Goal: Transaction & Acquisition: Purchase product/service

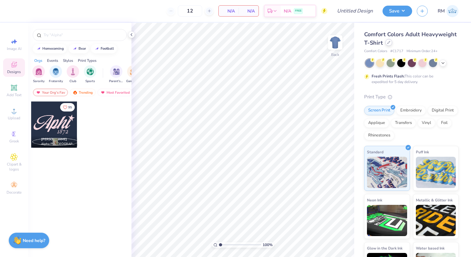
click at [389, 43] on icon at bounding box center [388, 42] width 3 height 3
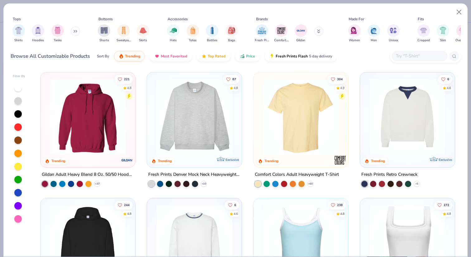
click at [197, 116] on img at bounding box center [194, 117] width 82 height 76
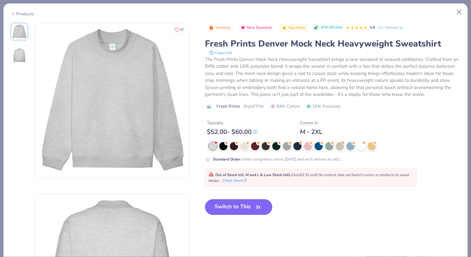
click at [230, 208] on button "Switch to This" at bounding box center [239, 207] width 68 height 16
type input "50"
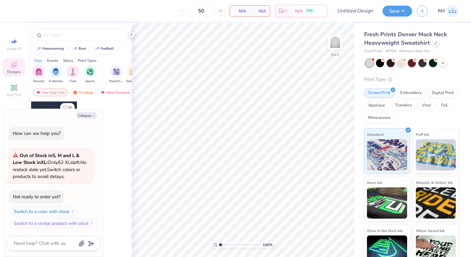
click at [133, 35] on icon at bounding box center [131, 34] width 5 height 5
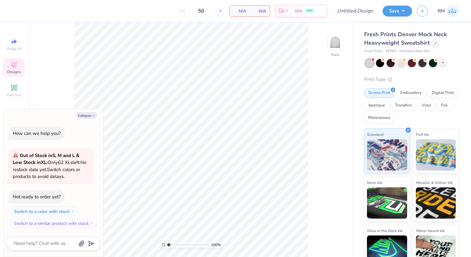
click at [443, 61] on icon at bounding box center [443, 62] width 5 height 5
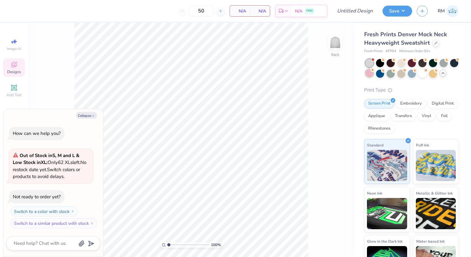
click at [371, 75] on div at bounding box center [370, 73] width 8 height 8
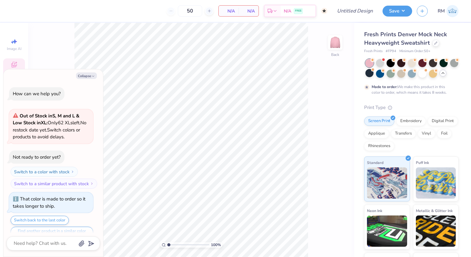
scroll to position [12, 0]
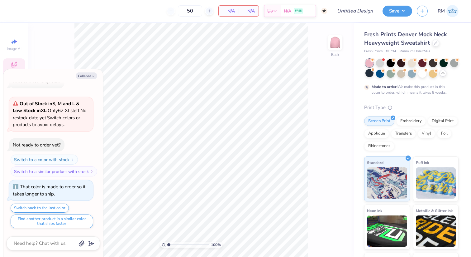
click at [88, 69] on div "Collapse How can we help you? Out of Stock in S, M and L & Low Stock in XL : On…" at bounding box center [53, 162] width 100 height 187
click at [88, 76] on button "Collapse" at bounding box center [86, 75] width 21 height 7
type textarea "x"
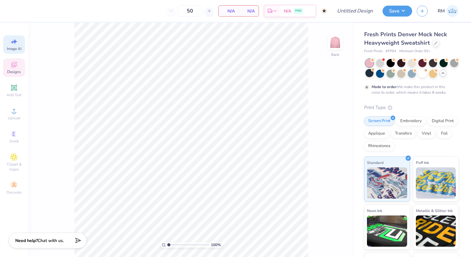
click at [12, 44] on icon at bounding box center [13, 41] width 7 height 7
select select "4"
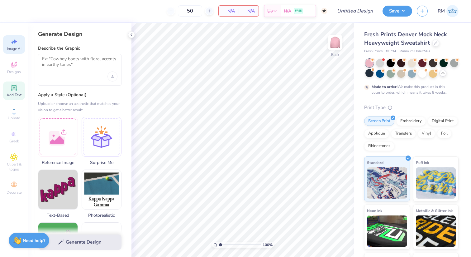
click at [19, 92] on div "Add Text" at bounding box center [14, 90] width 22 height 18
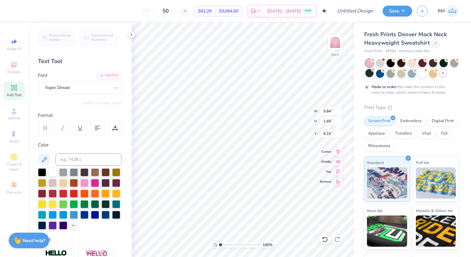
click at [14, 56] on div "Image AI Designs Add Text Upload Greek Clipart & logos Decorate" at bounding box center [14, 116] width 22 height 162
click at [13, 73] on span "Designs" at bounding box center [14, 71] width 14 height 5
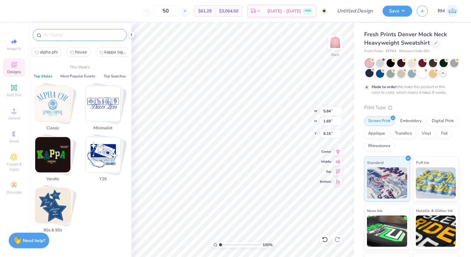
click at [71, 35] on input "text" at bounding box center [83, 35] width 80 height 6
click at [82, 35] on input "text" at bounding box center [83, 35] width 80 height 6
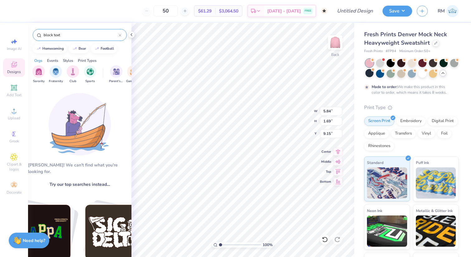
drag, startPoint x: 81, startPoint y: 36, endPoint x: 0, endPoint y: 35, distance: 81.4
click at [0, 35] on div "50 $61.29 Per Item $3,064.50 Total Est. Delivery [DATE] - [DATE] FREE Design Ti…" at bounding box center [235, 128] width 471 height 257
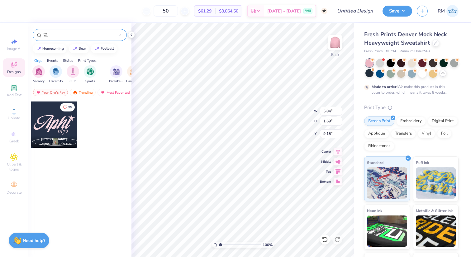
type input "\\\\"
